Goal: Task Accomplishment & Management: Manage account settings

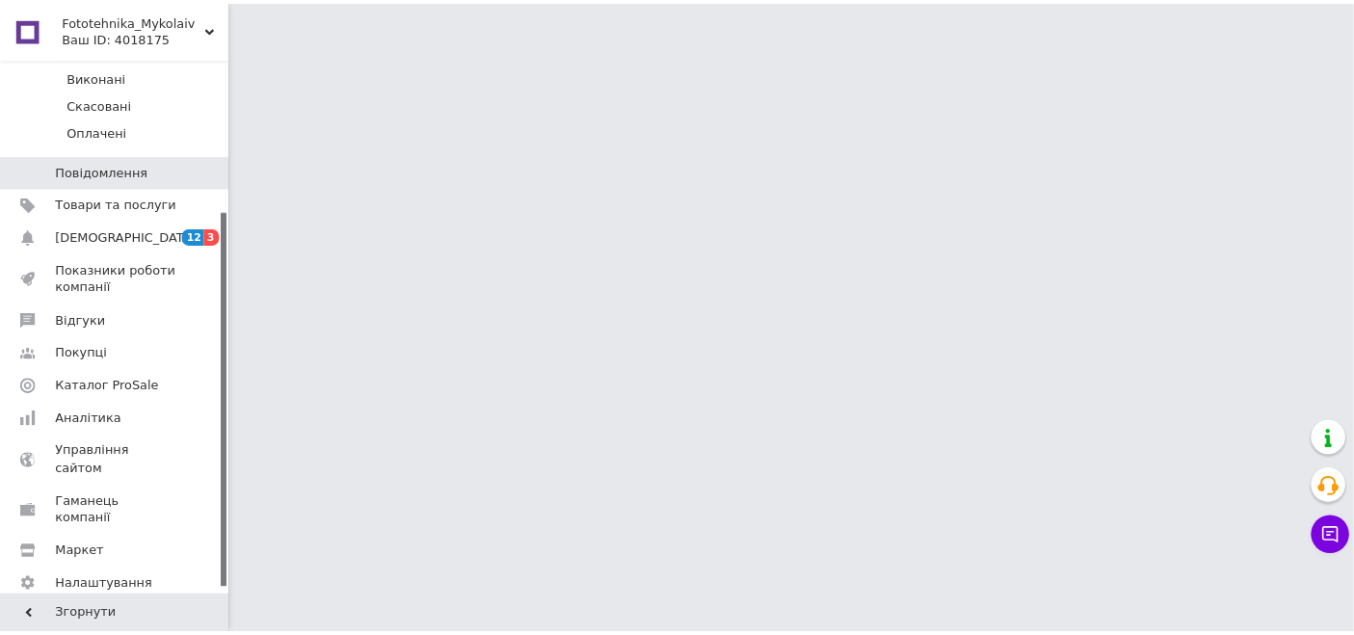
scroll to position [224, 0]
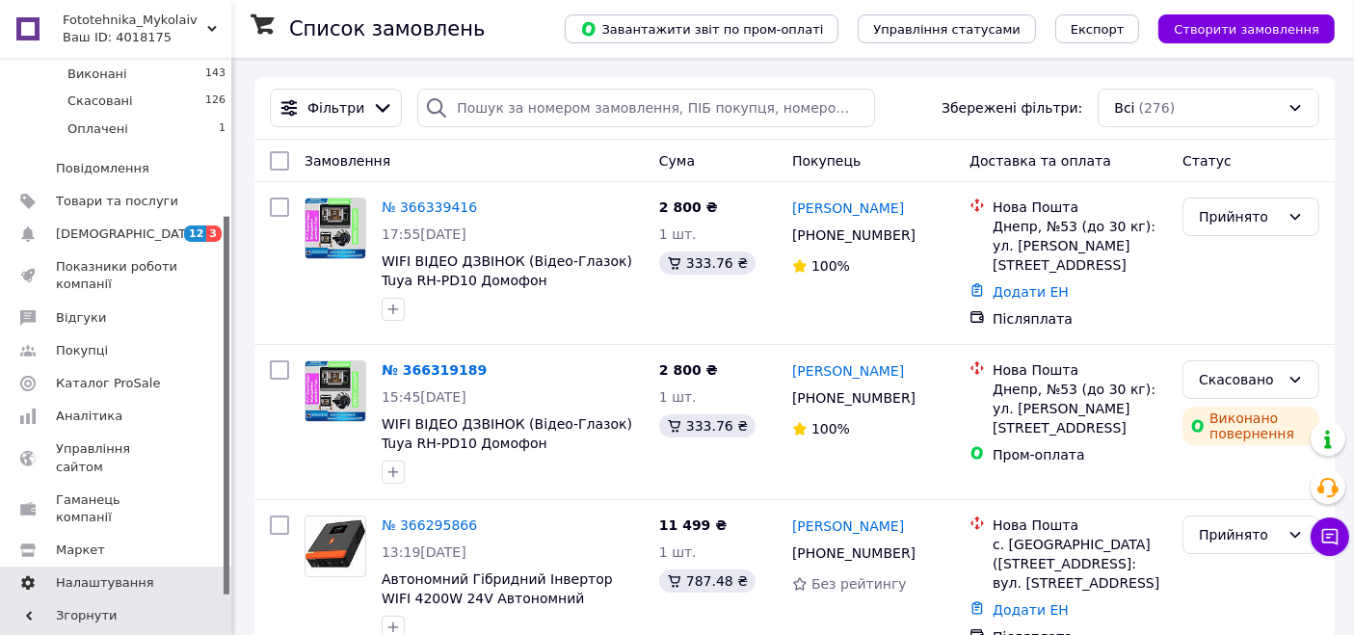
click at [125, 575] on span "Налаштування" at bounding box center [105, 583] width 98 height 17
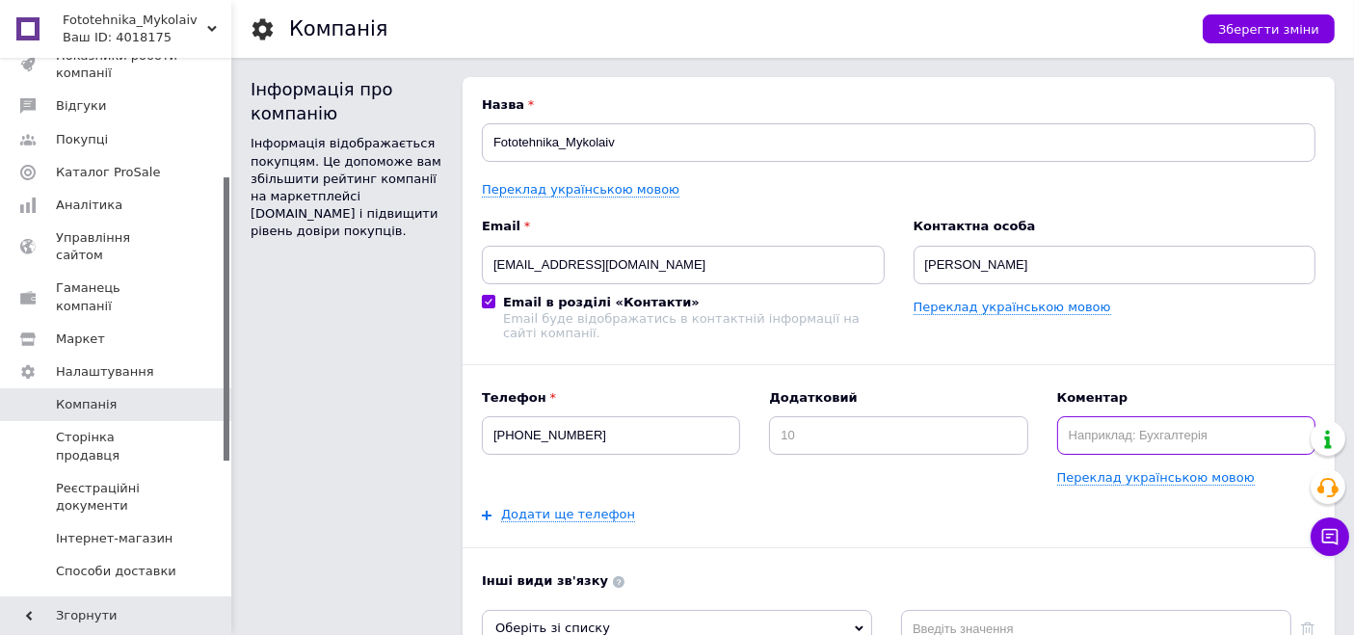
click at [1156, 442] on input "text" at bounding box center [1187, 435] width 258 height 39
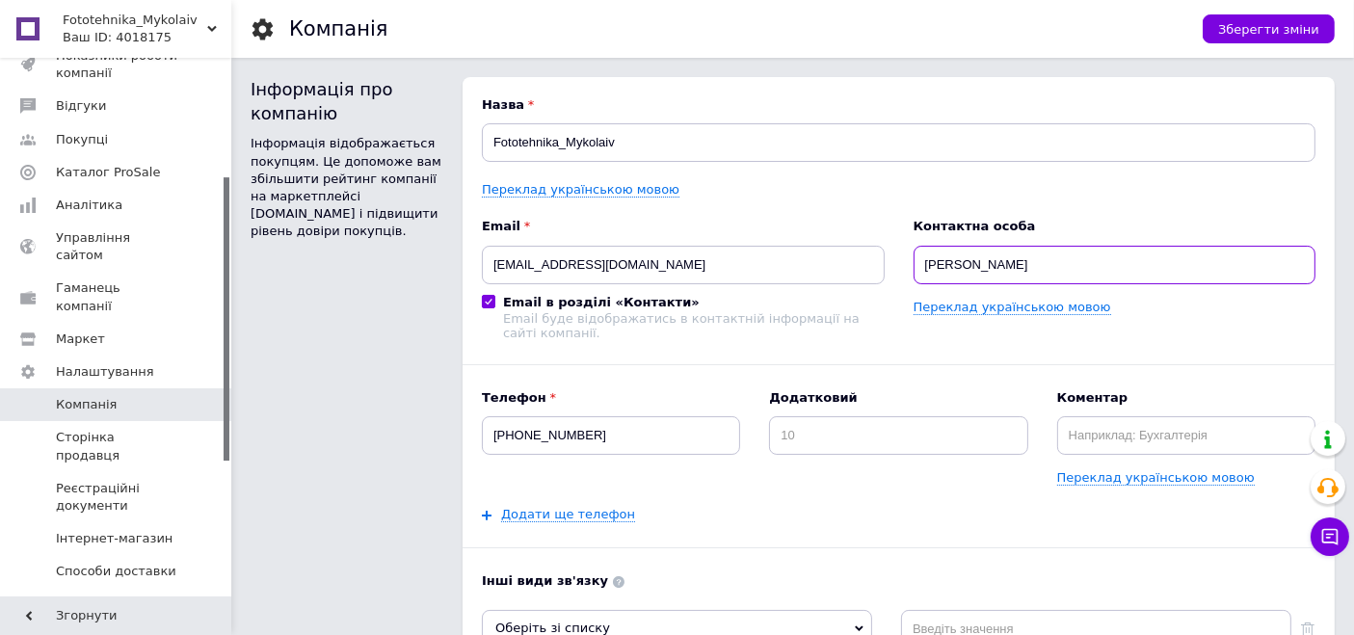
click at [1149, 262] on input "[PERSON_NAME]" at bounding box center [1115, 265] width 403 height 39
type input "Д"
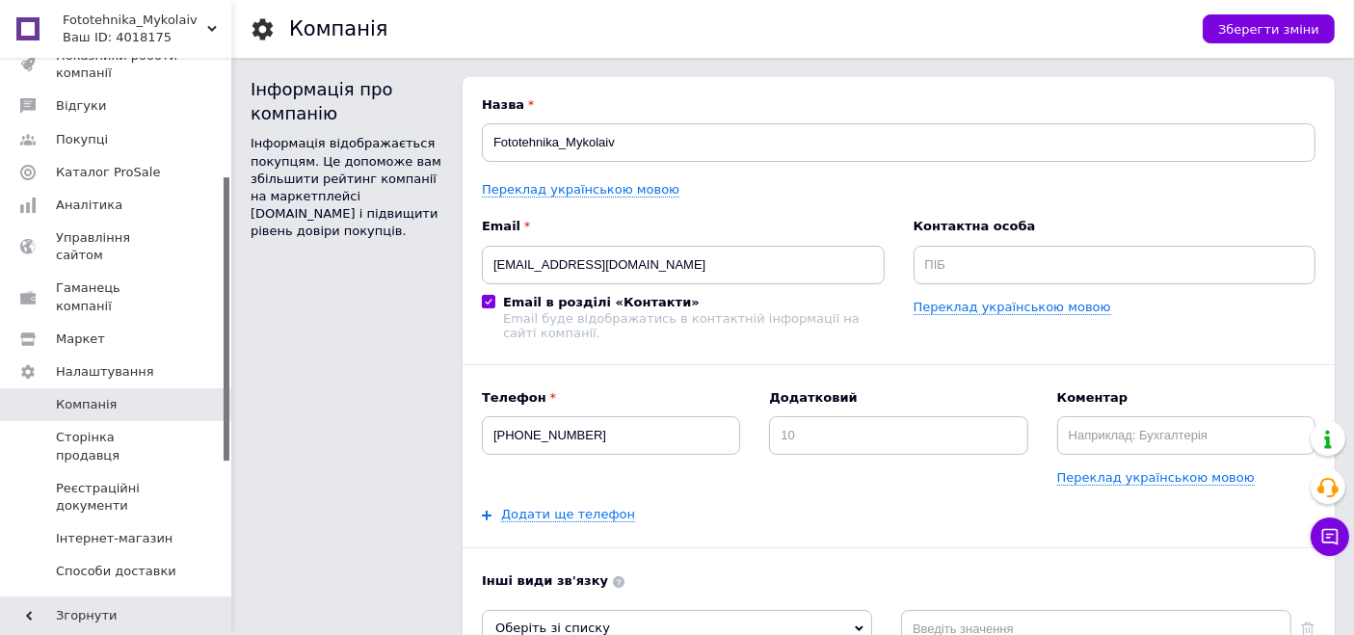
click at [487, 295] on input "Email в розділі «Контакти» Email буде відображатись в контактній інформації на …" at bounding box center [488, 301] width 13 height 13
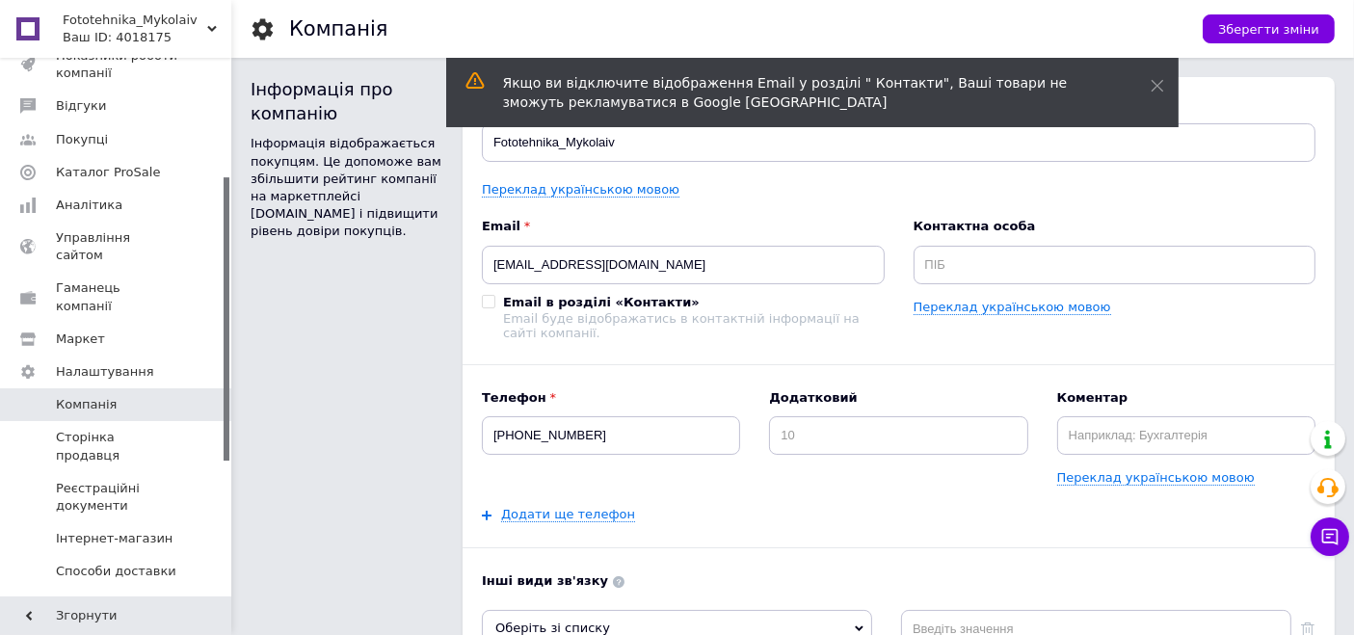
click at [488, 294] on label "Email в розділі «Контакти» Email буде відображатись в контактній інформації на …" at bounding box center [683, 317] width 403 height 46
click at [488, 295] on input "Email в розділі «Контакти» Email буде відображатись в контактній інформації на …" at bounding box center [488, 301] width 13 height 13
checkbox input "true"
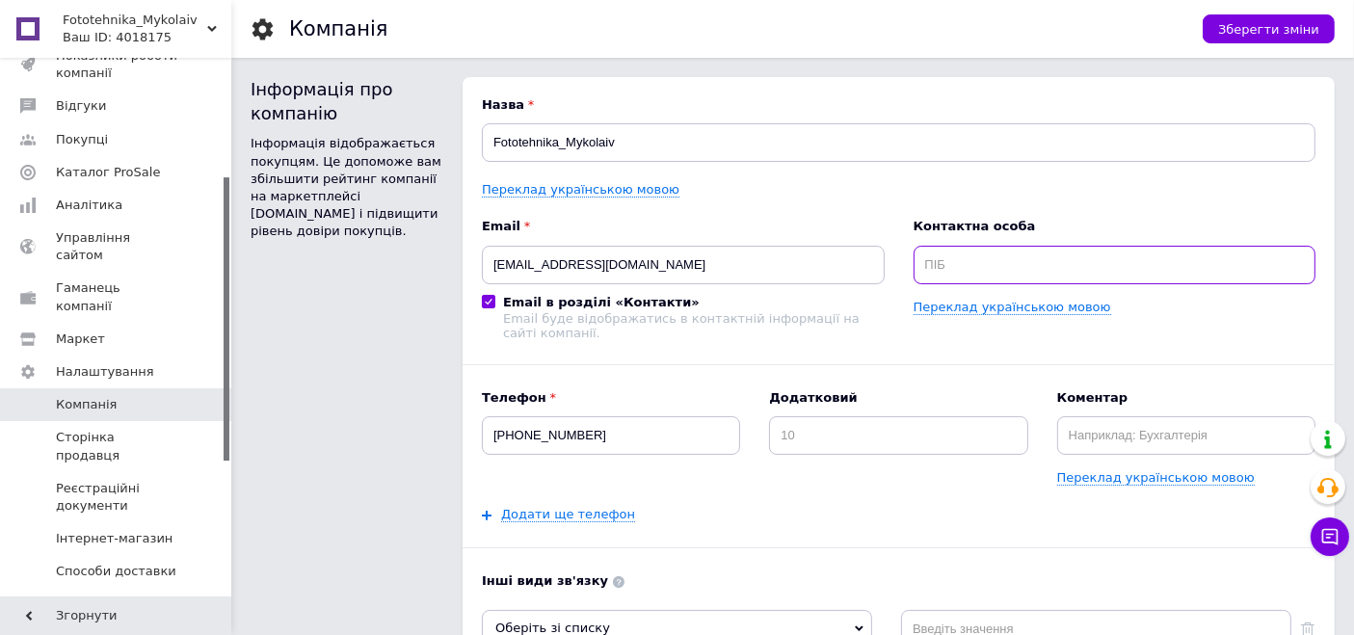
click at [1028, 249] on input "text" at bounding box center [1115, 265] width 403 height 39
type input "[PERSON_NAME]"
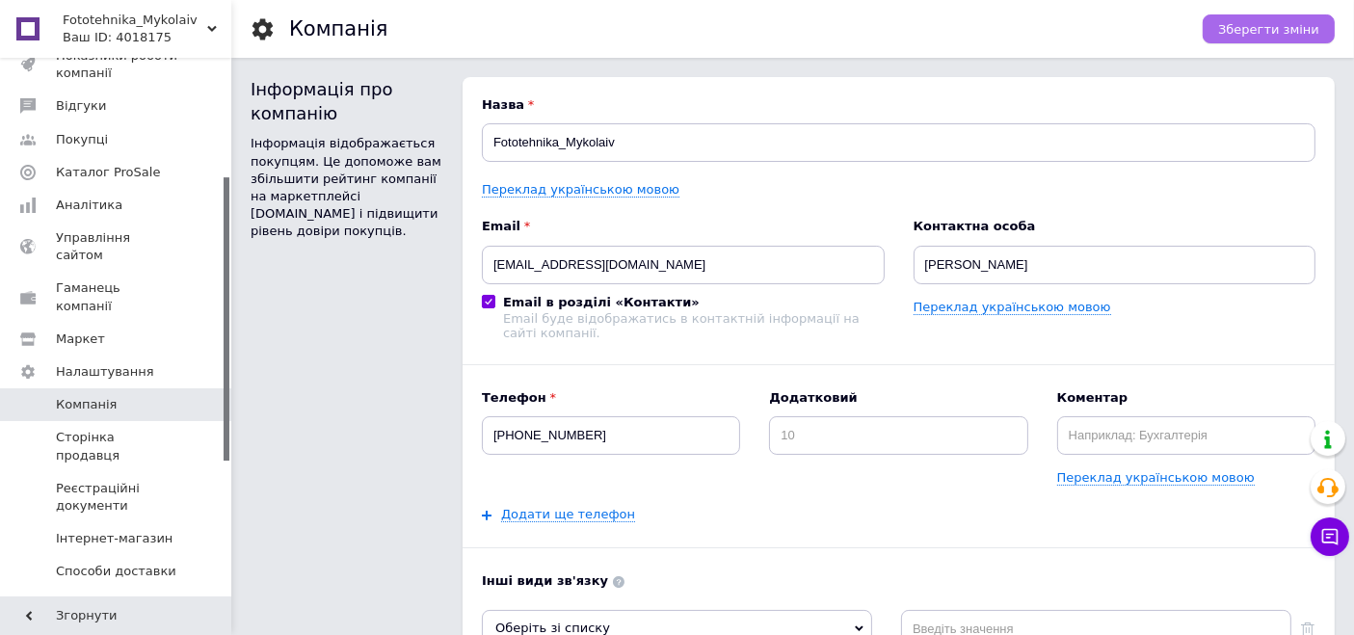
click at [1238, 26] on span "Зберегти зміни" at bounding box center [1269, 29] width 101 height 14
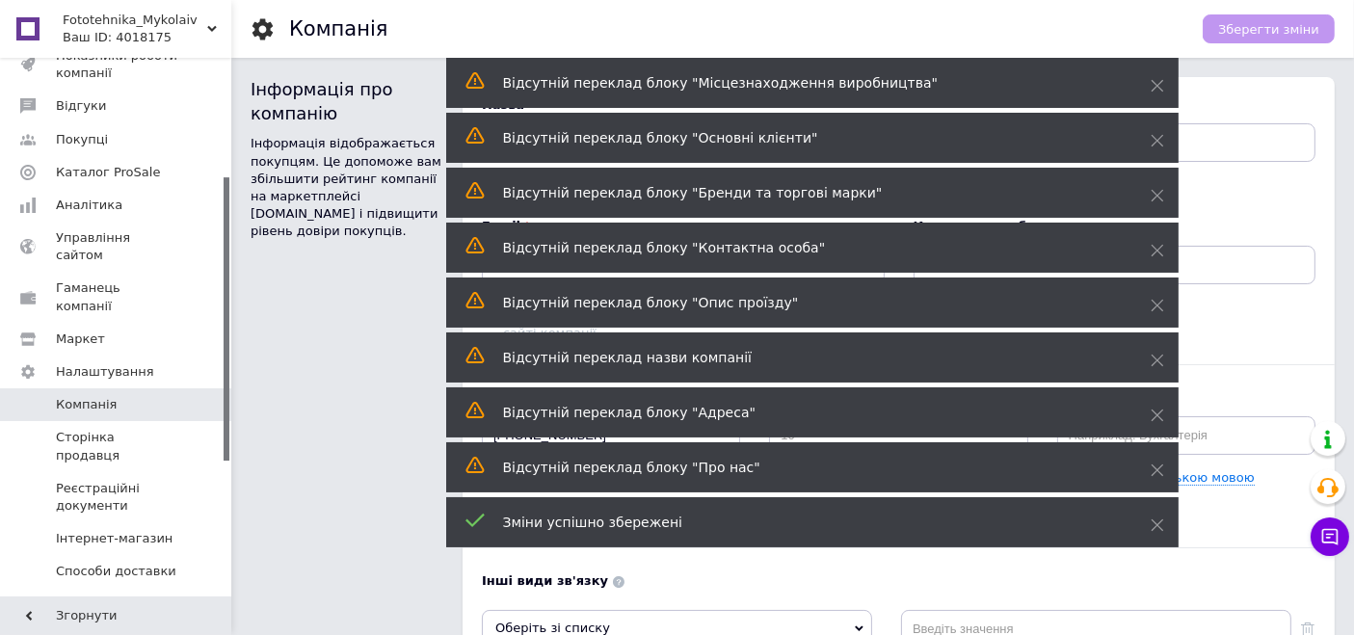
click at [356, 336] on div "Інформація про компанію Інформація відображається покупцям. Це допоможе вам збі…" at bounding box center [347, 510] width 193 height 867
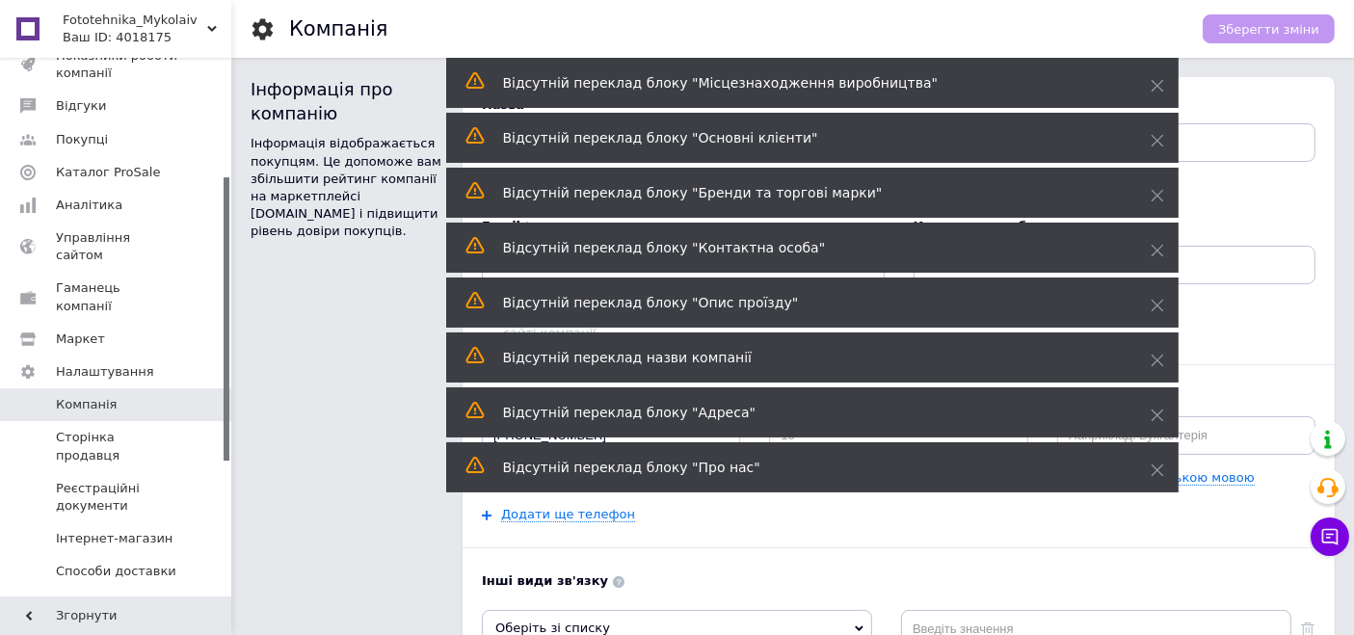
scroll to position [107, 0]
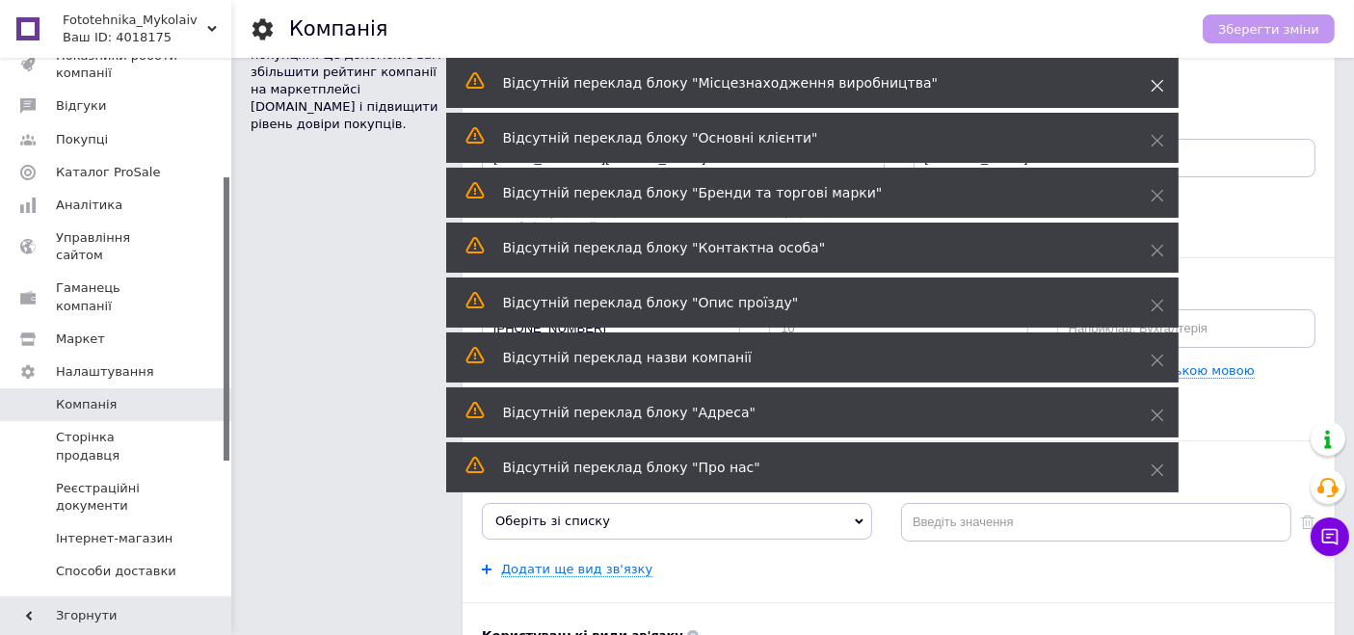
click at [1152, 76] on span at bounding box center [1157, 85] width 13 height 19
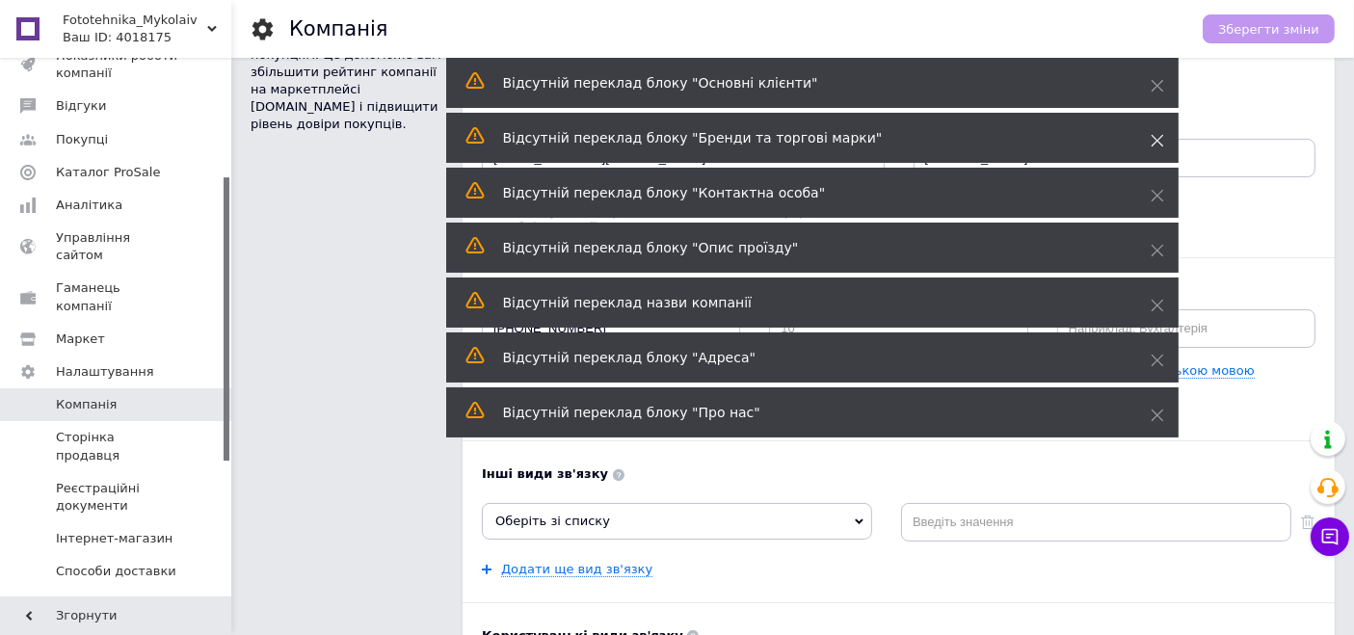
click at [1159, 135] on icon at bounding box center [1157, 140] width 13 height 13
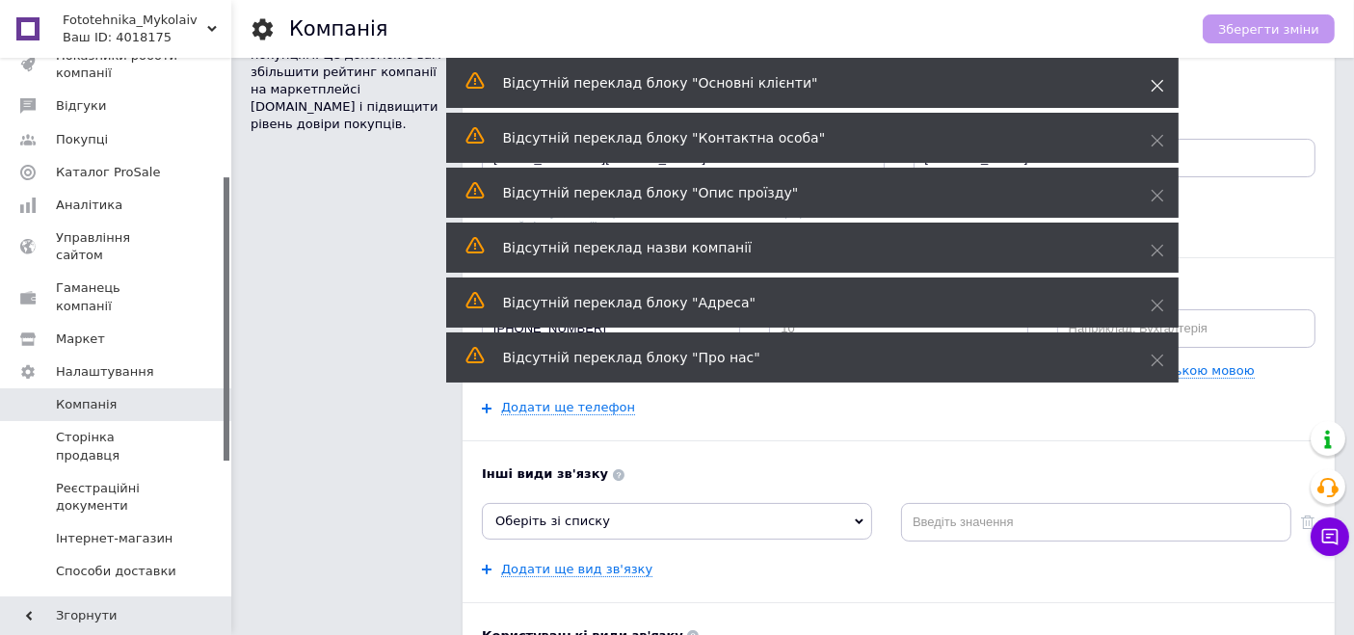
click at [1158, 94] on span at bounding box center [1157, 85] width 13 height 19
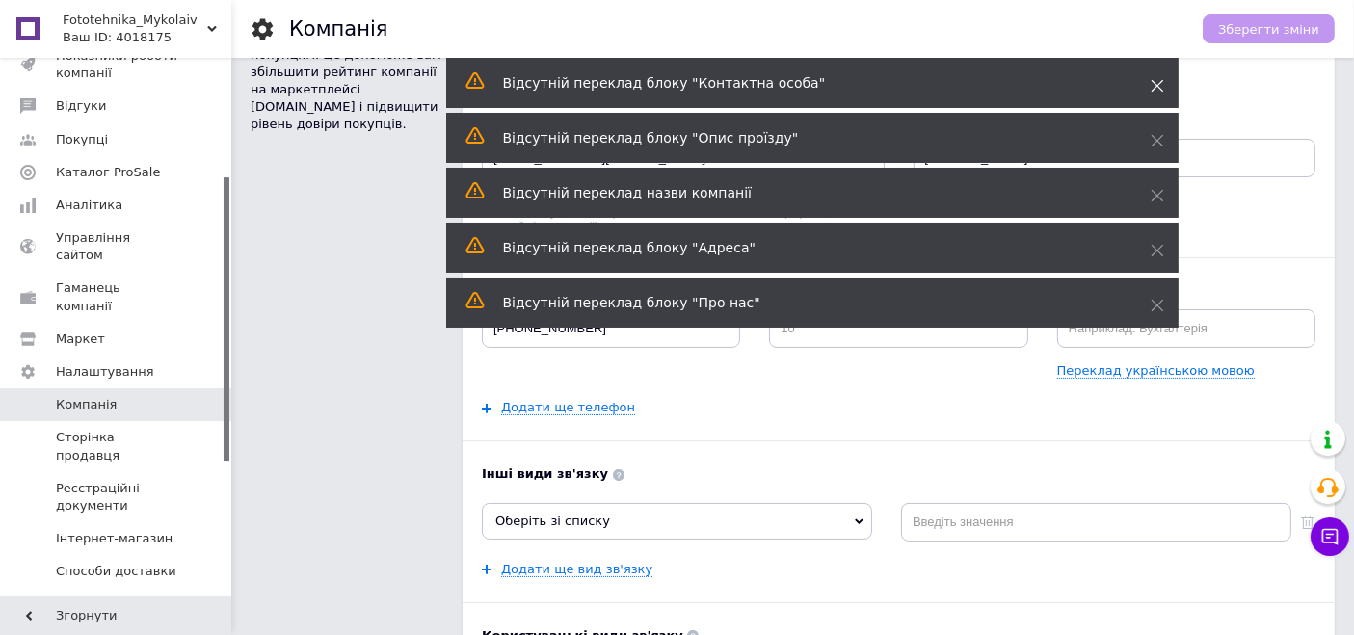
click at [1162, 90] on use at bounding box center [1157, 86] width 13 height 13
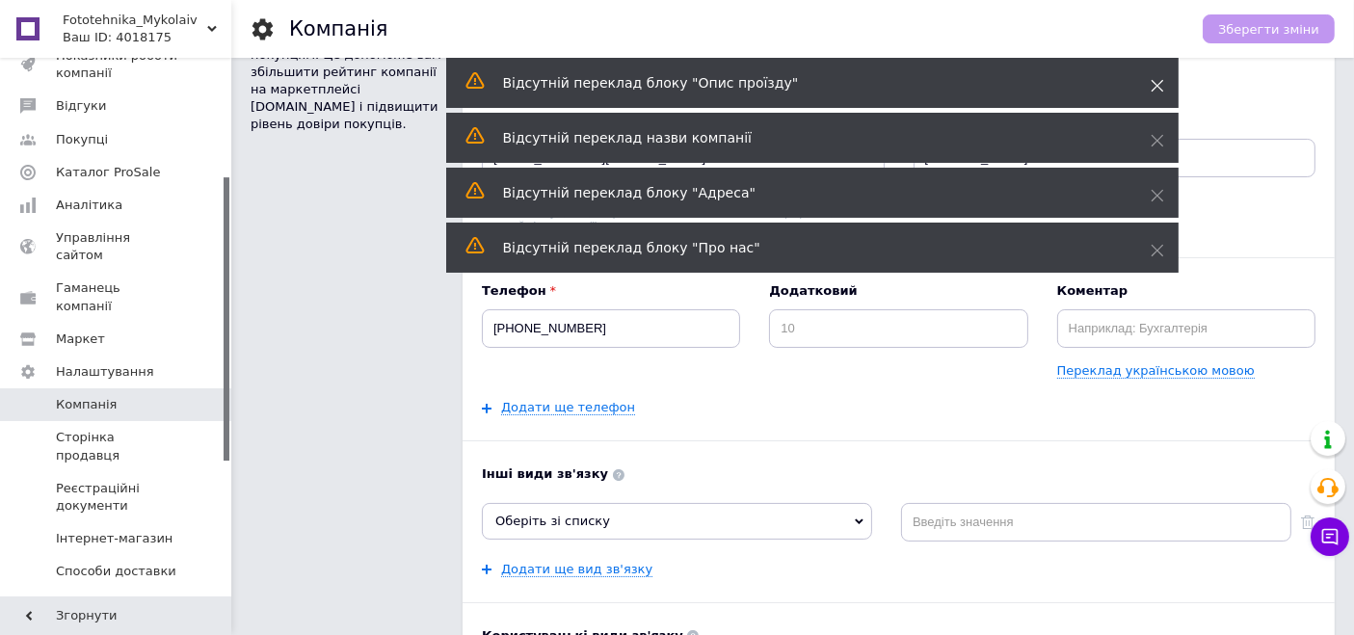
click at [1159, 87] on use at bounding box center [1157, 86] width 13 height 13
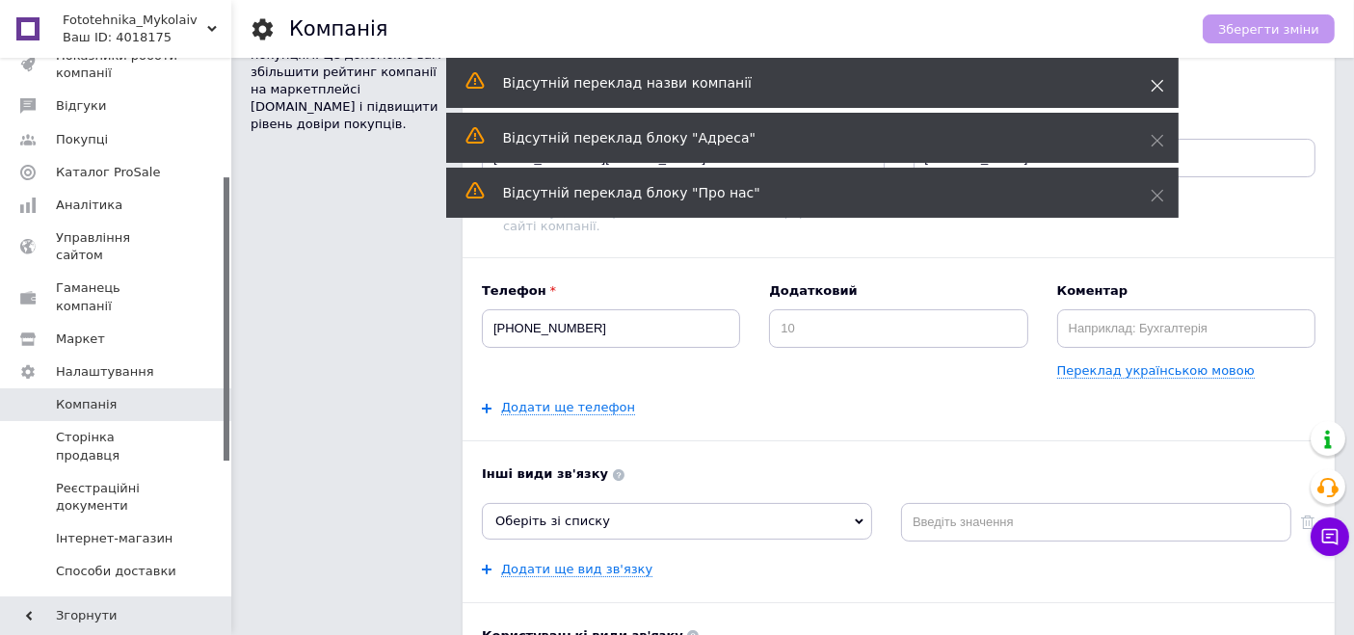
click at [1159, 94] on span at bounding box center [1157, 85] width 13 height 19
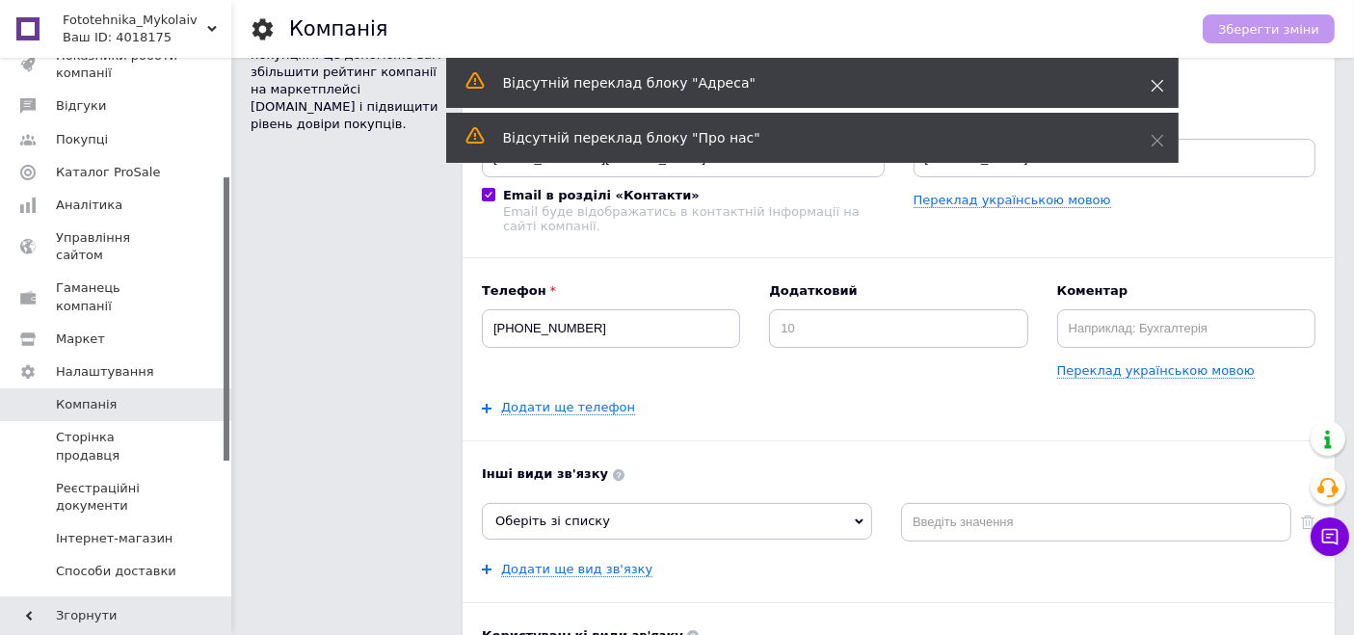
click at [1156, 89] on icon at bounding box center [1157, 85] width 13 height 13
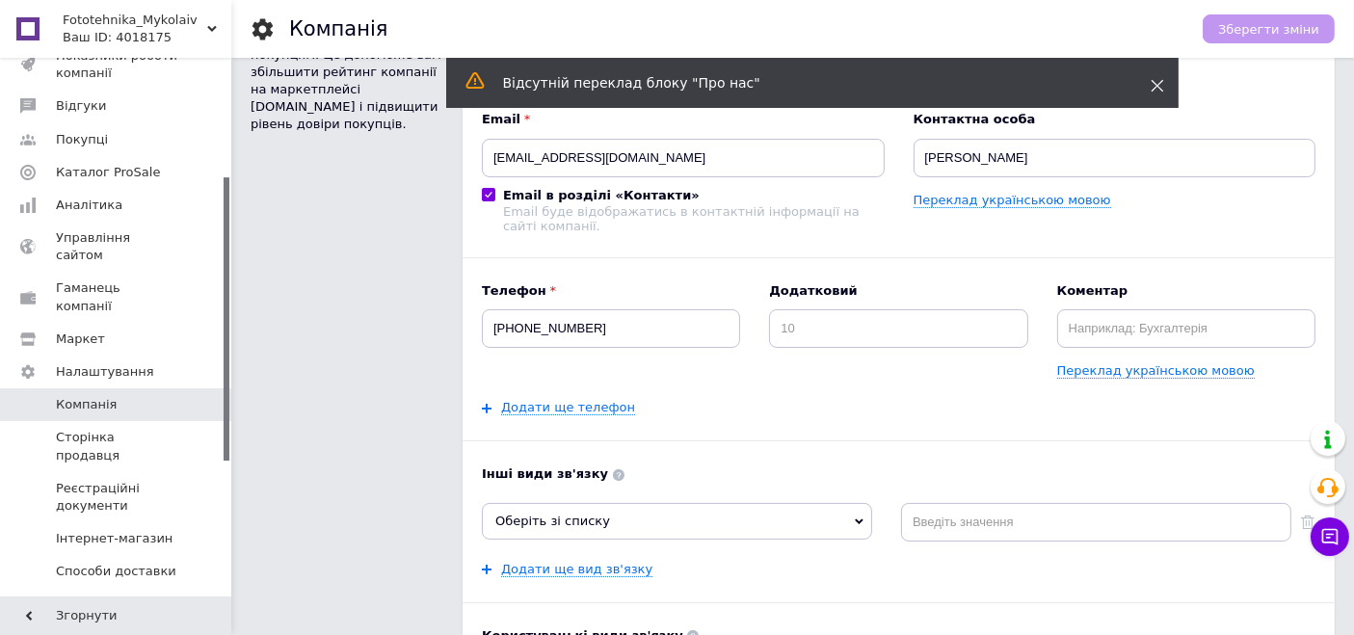
click at [1155, 91] on icon at bounding box center [1157, 85] width 13 height 13
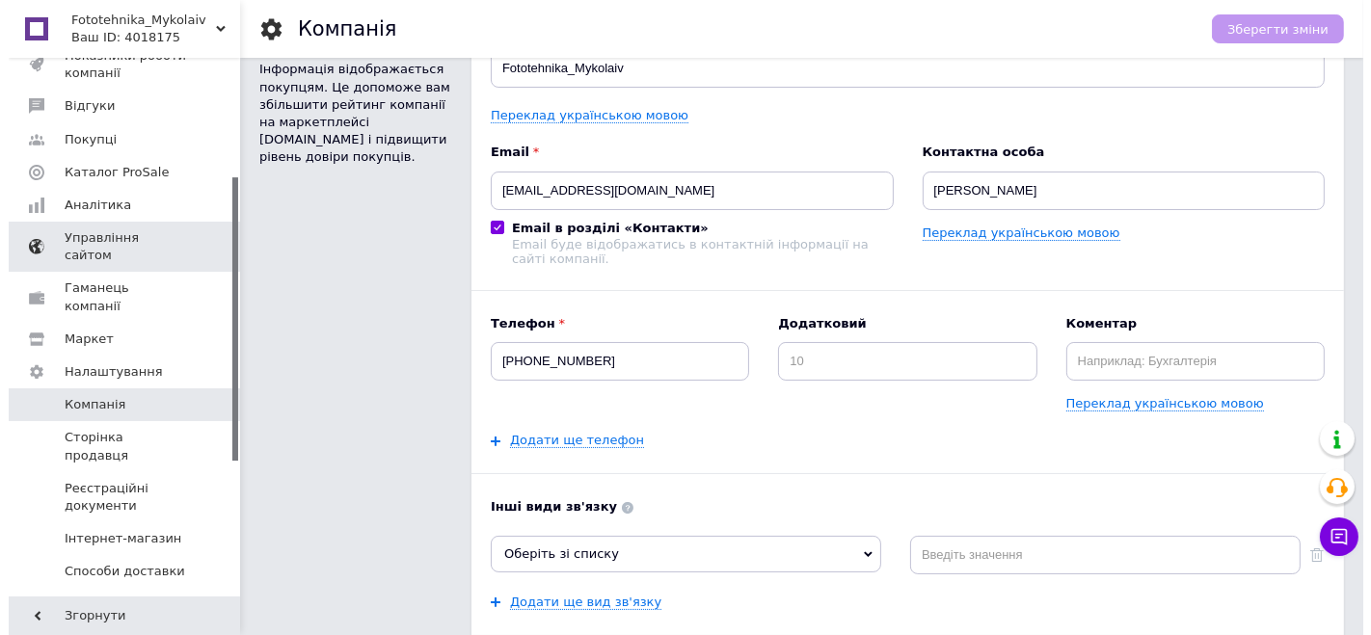
scroll to position [0, 0]
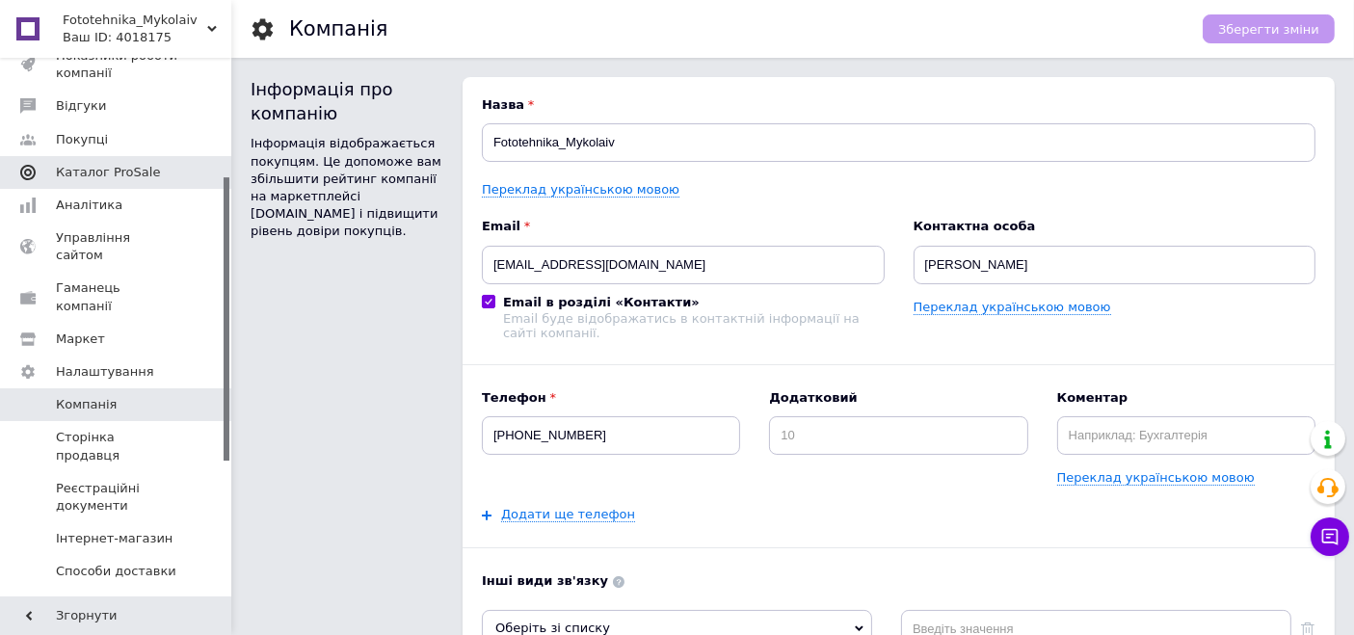
click at [118, 166] on span "Каталог ProSale" at bounding box center [108, 172] width 104 height 17
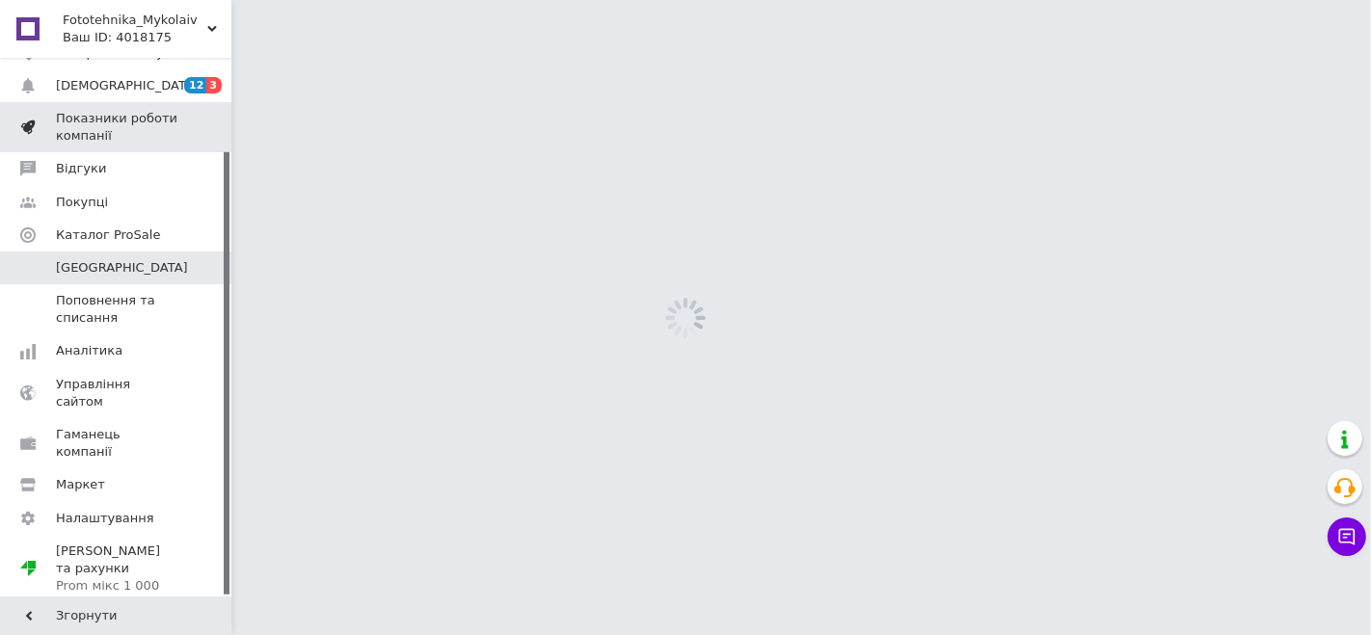
scroll to position [113, 0]
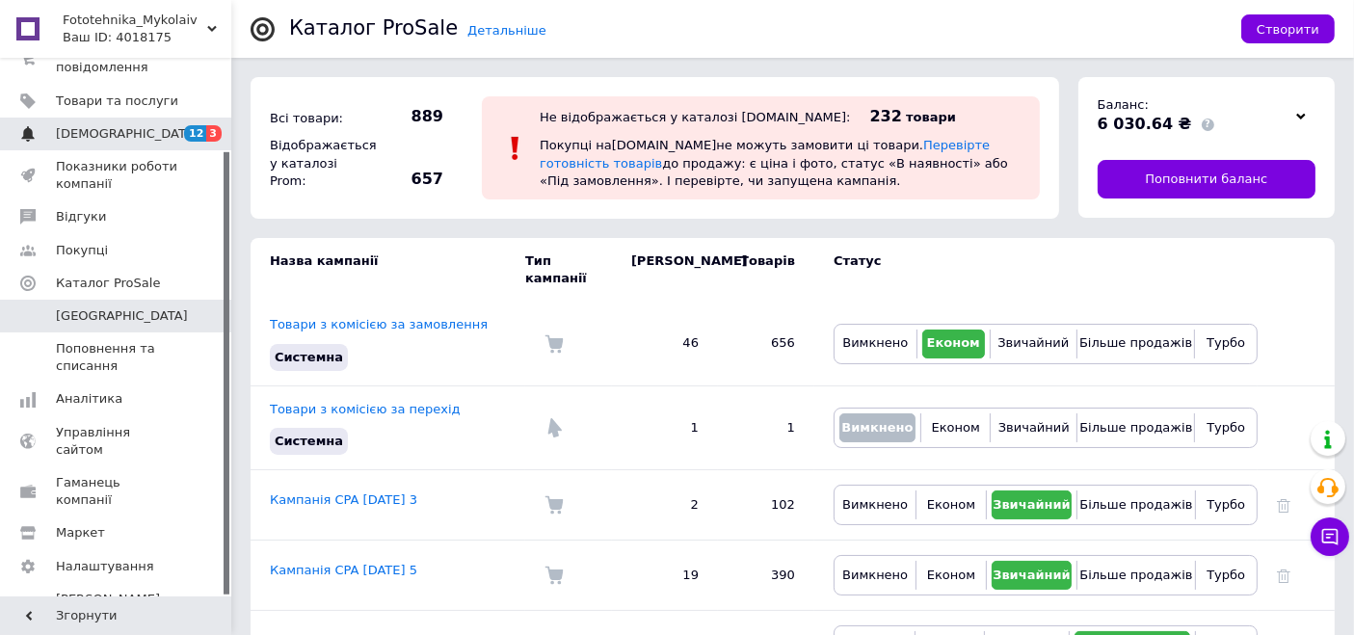
click at [155, 128] on span "[DEMOGRAPHIC_DATA]" at bounding box center [117, 133] width 122 height 17
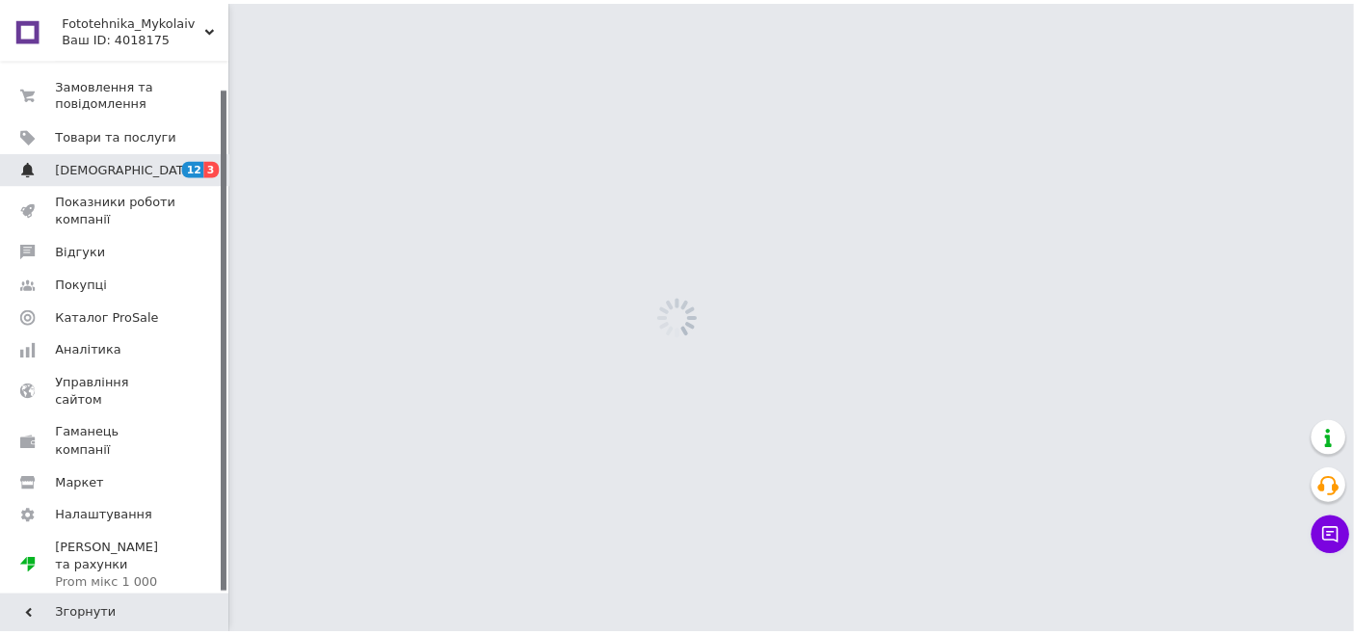
scroll to position [30, 0]
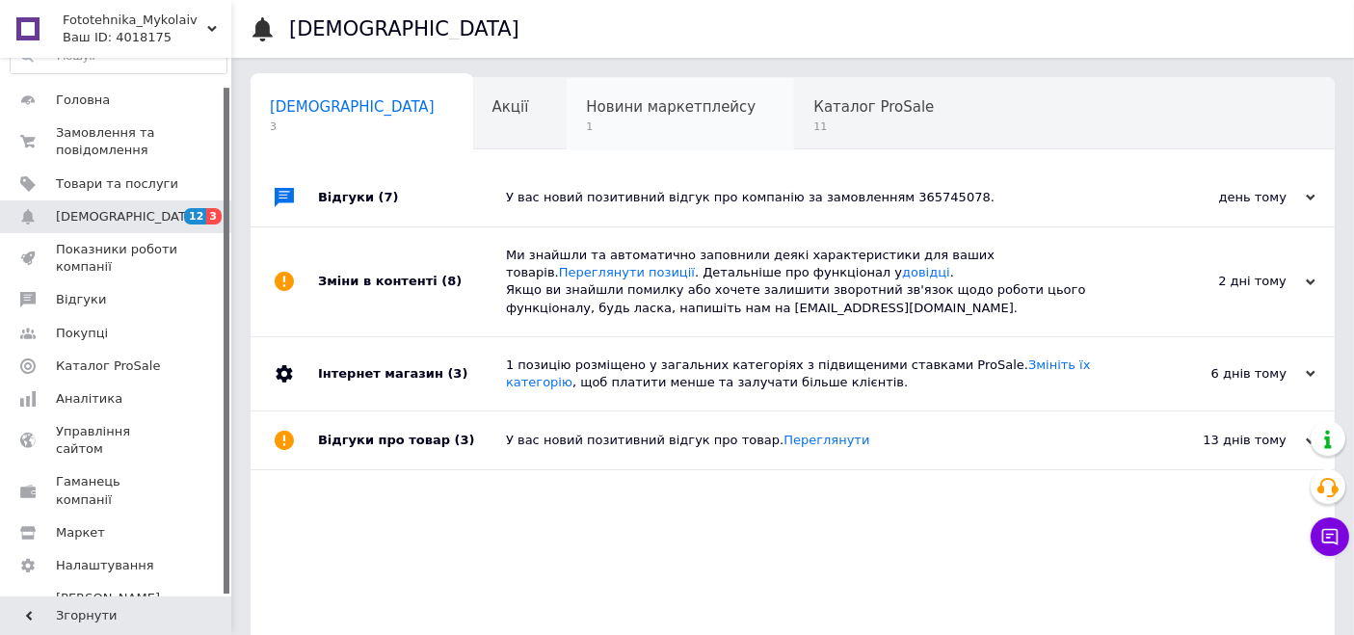
click at [586, 122] on span "1" at bounding box center [671, 127] width 170 height 14
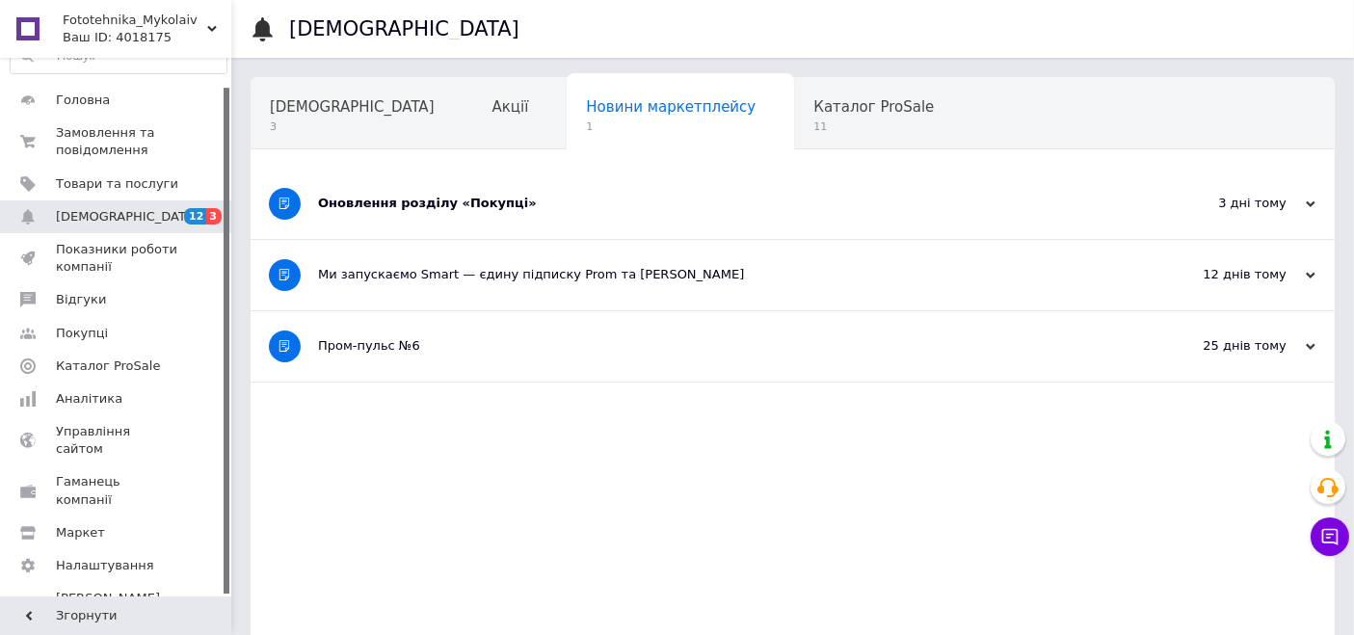
click at [451, 188] on div "Оновлення розділу «Покупці»" at bounding box center [720, 204] width 805 height 70
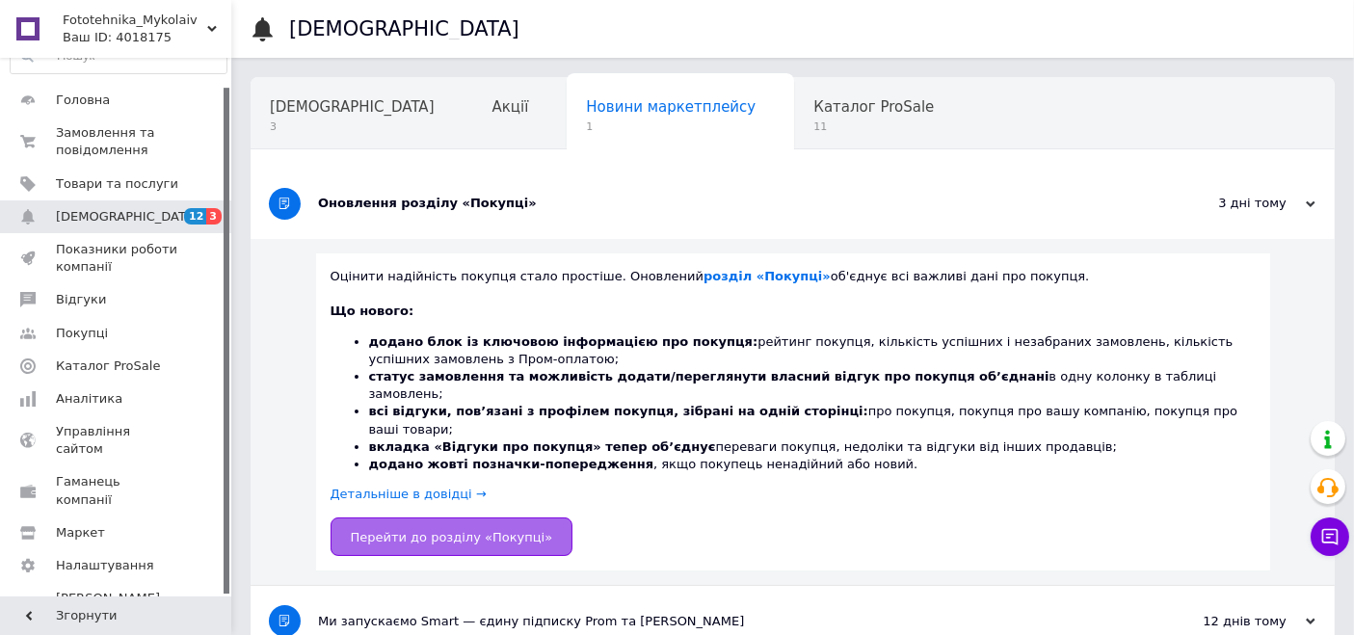
click at [426, 518] on link "Перейти до розділу «Покупці»" at bounding box center [452, 537] width 243 height 39
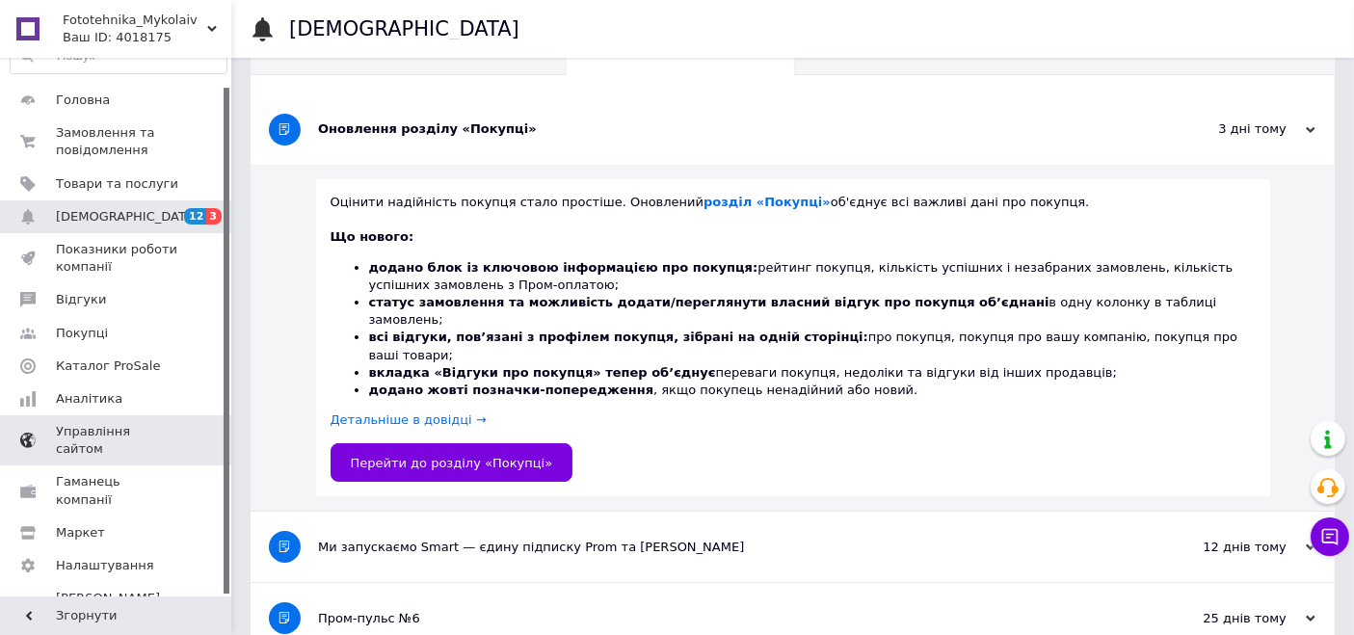
scroll to position [140, 0]
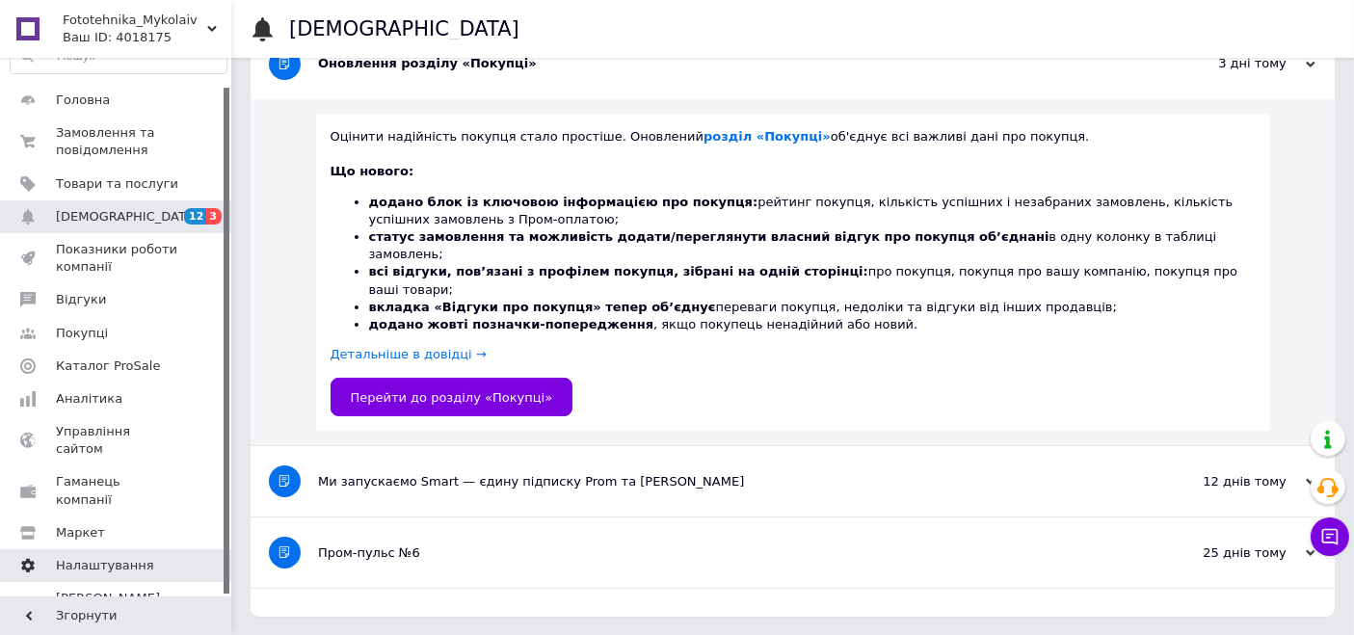
click at [142, 557] on span "Налаштування" at bounding box center [117, 565] width 122 height 17
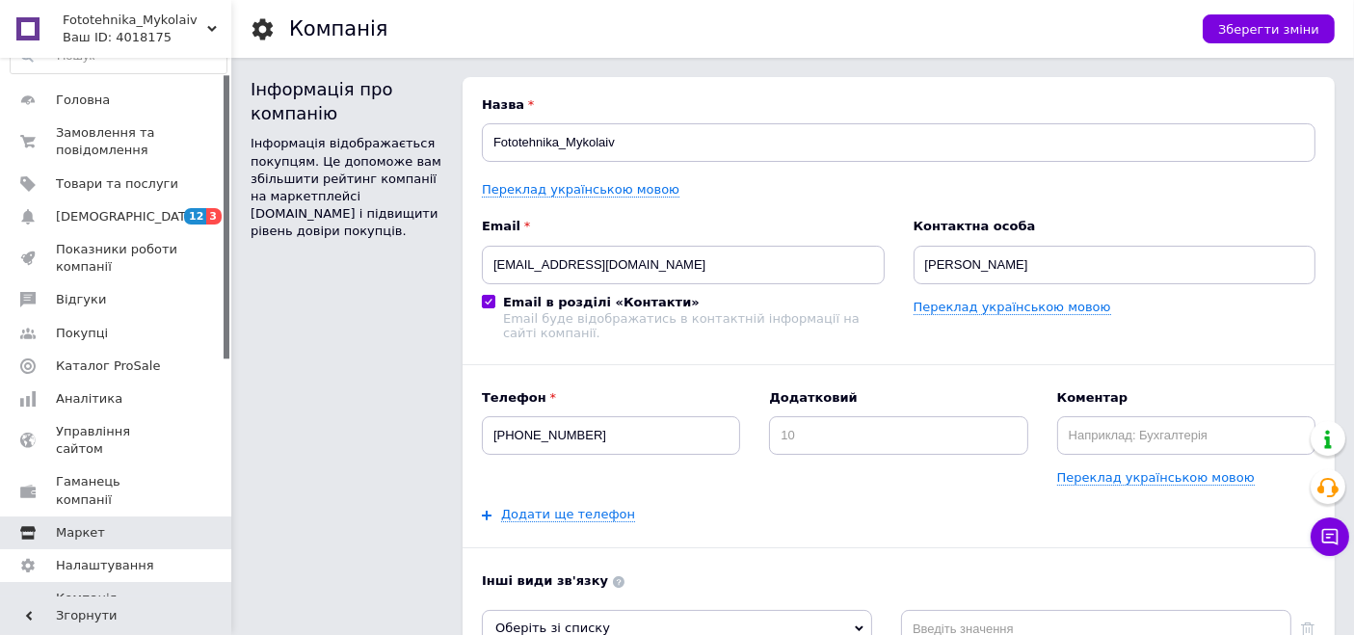
click at [124, 524] on span "Маркет" at bounding box center [117, 532] width 122 height 17
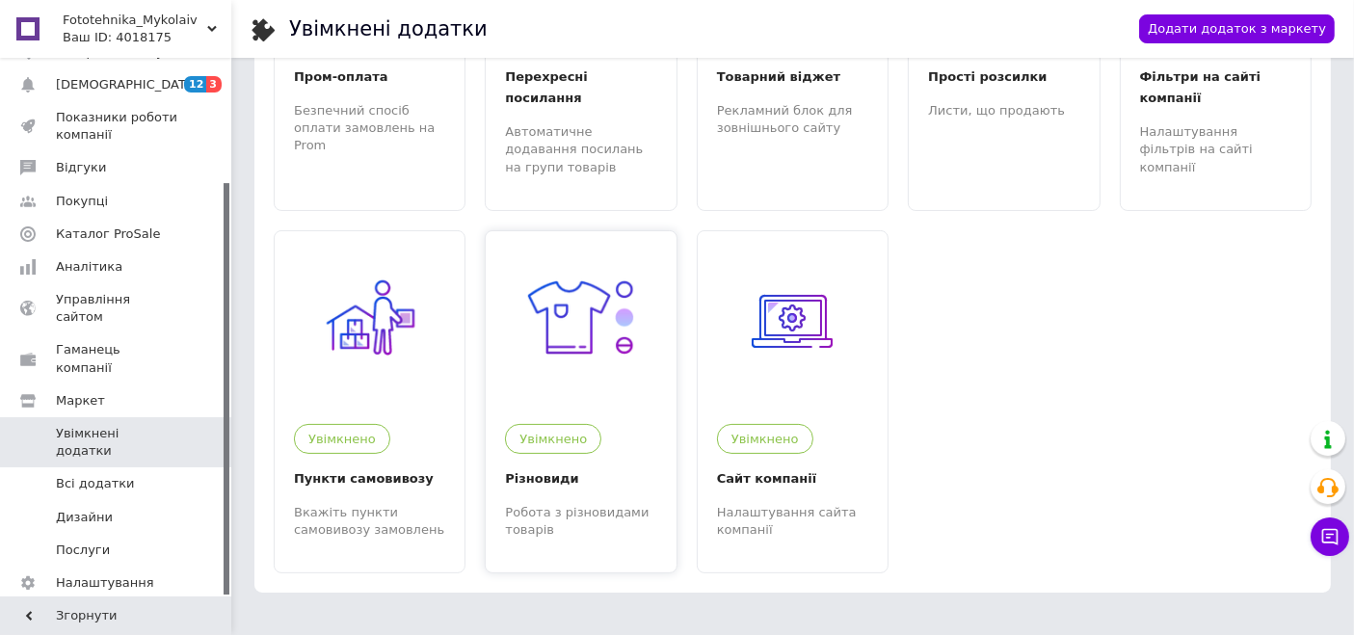
scroll to position [273, 0]
click at [144, 475] on span "Всі додатки" at bounding box center [117, 483] width 122 height 17
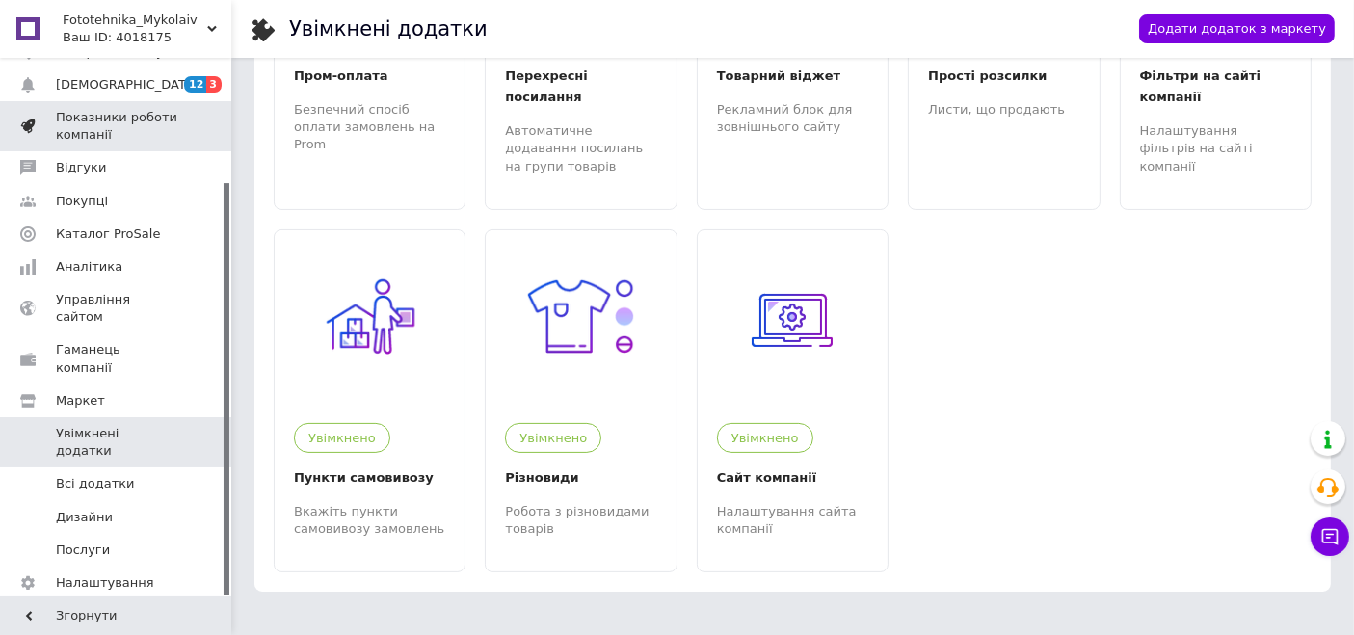
click at [112, 130] on span "Показники роботи компанії" at bounding box center [117, 126] width 122 height 35
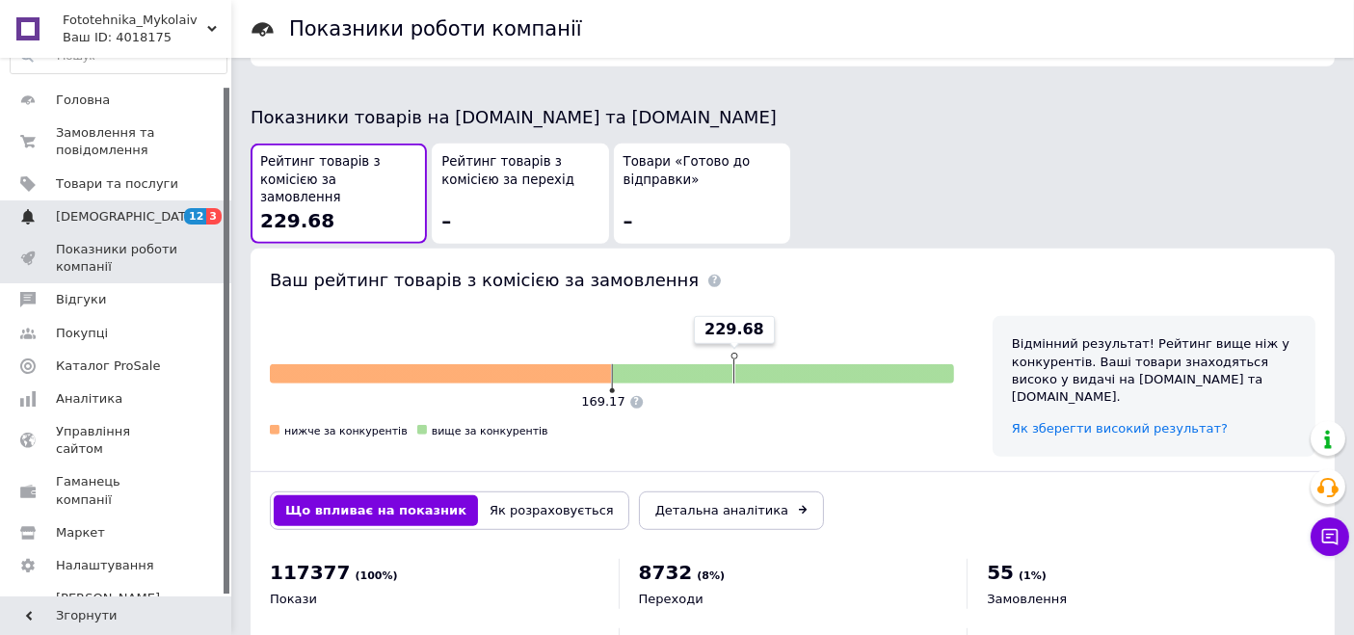
scroll to position [1068, 0]
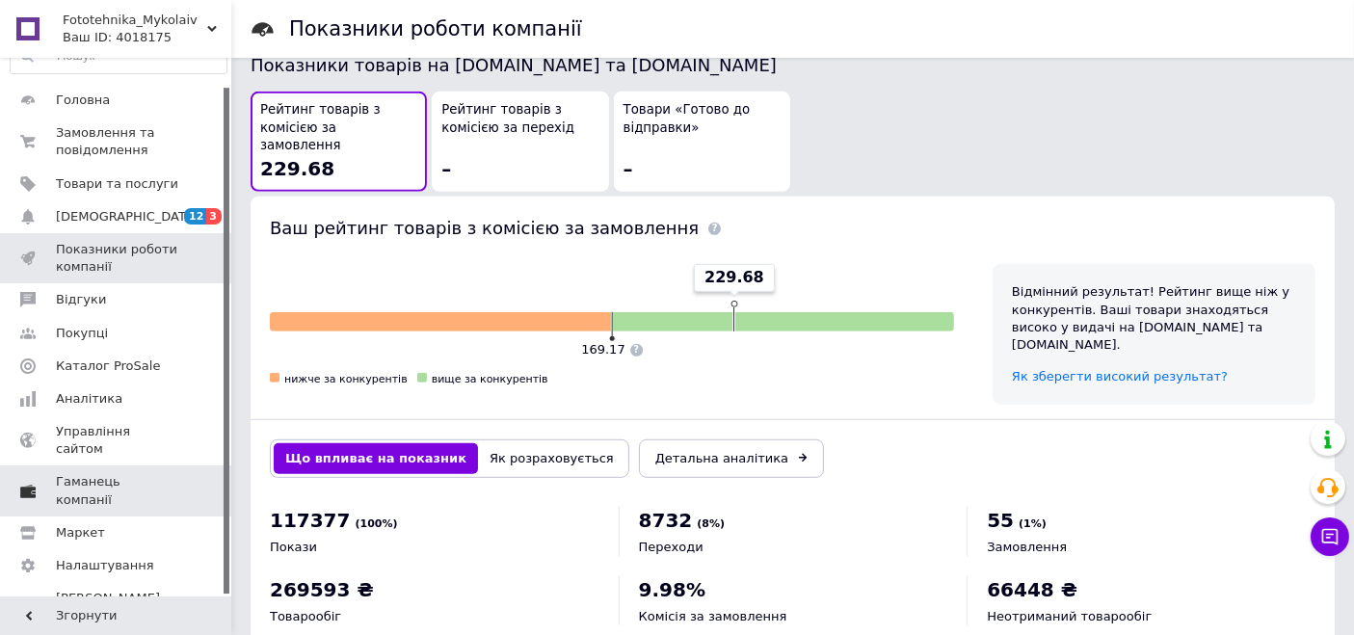
click at [121, 473] on span "Гаманець компанії" at bounding box center [117, 490] width 122 height 35
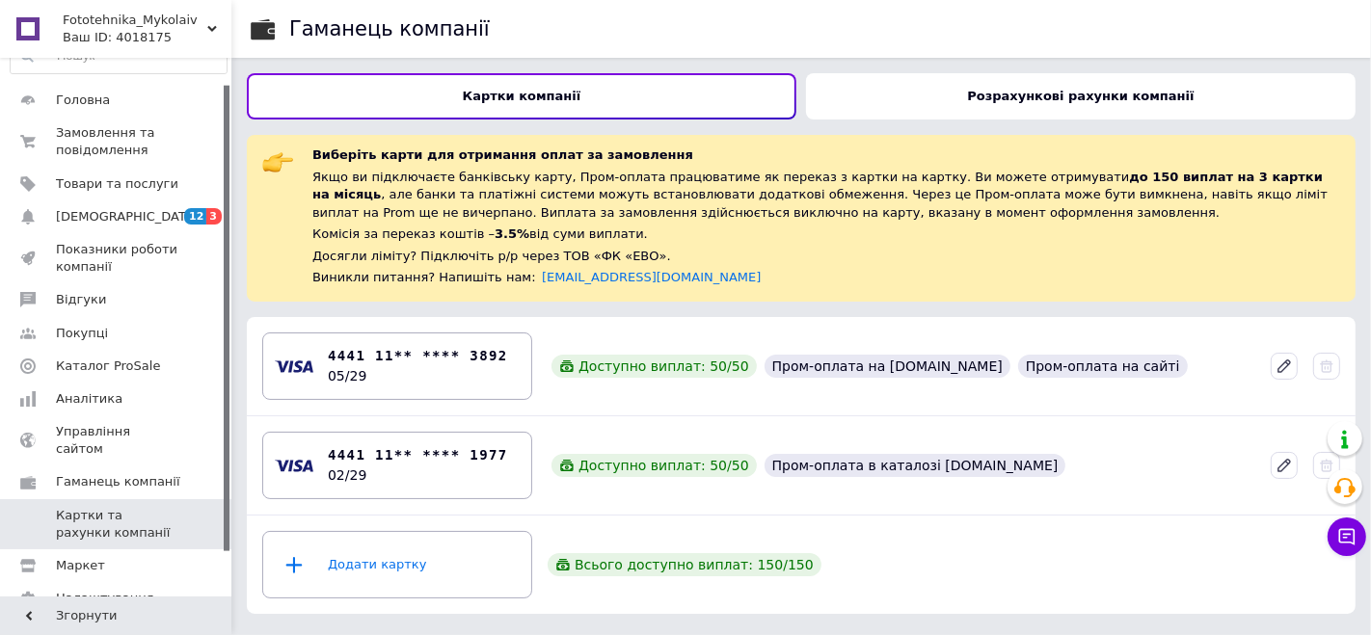
click at [998, 90] on b "Розрахункові рахунки компанії" at bounding box center [1080, 96] width 227 height 14
